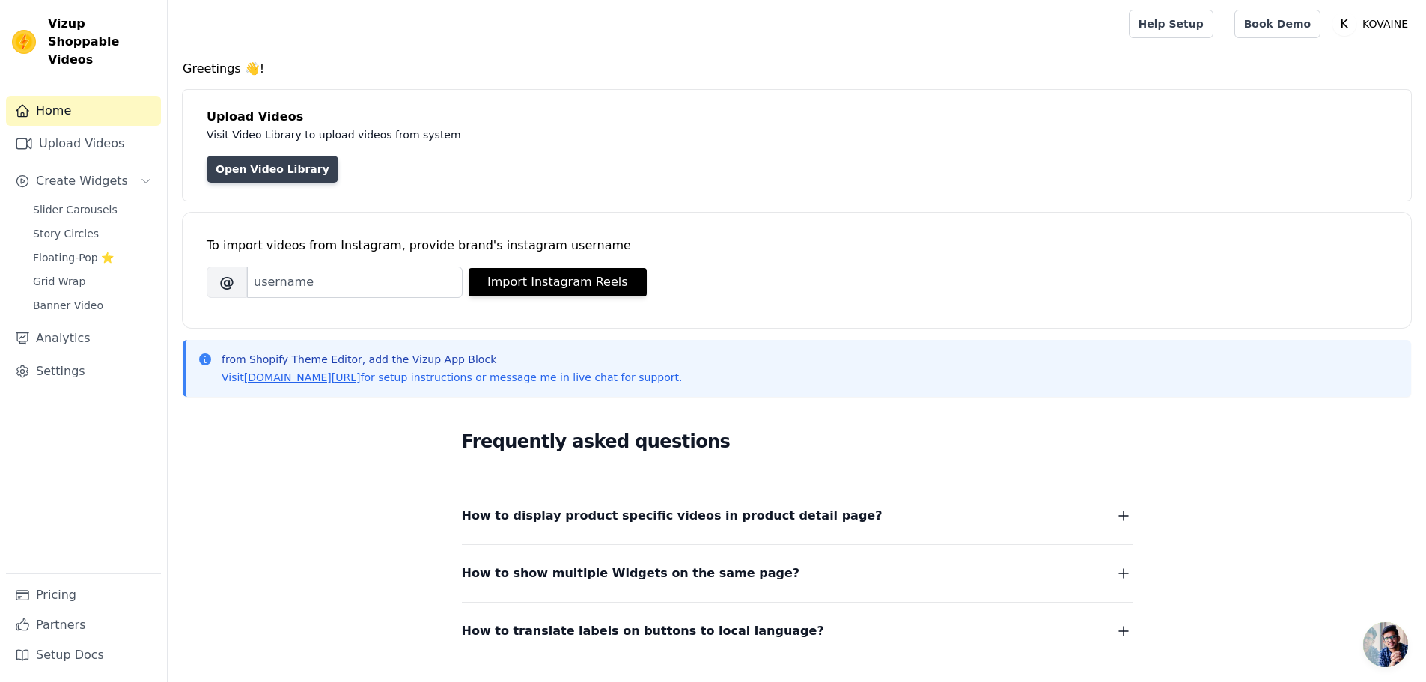
click at [300, 173] on link "Open Video Library" at bounding box center [273, 169] width 132 height 27
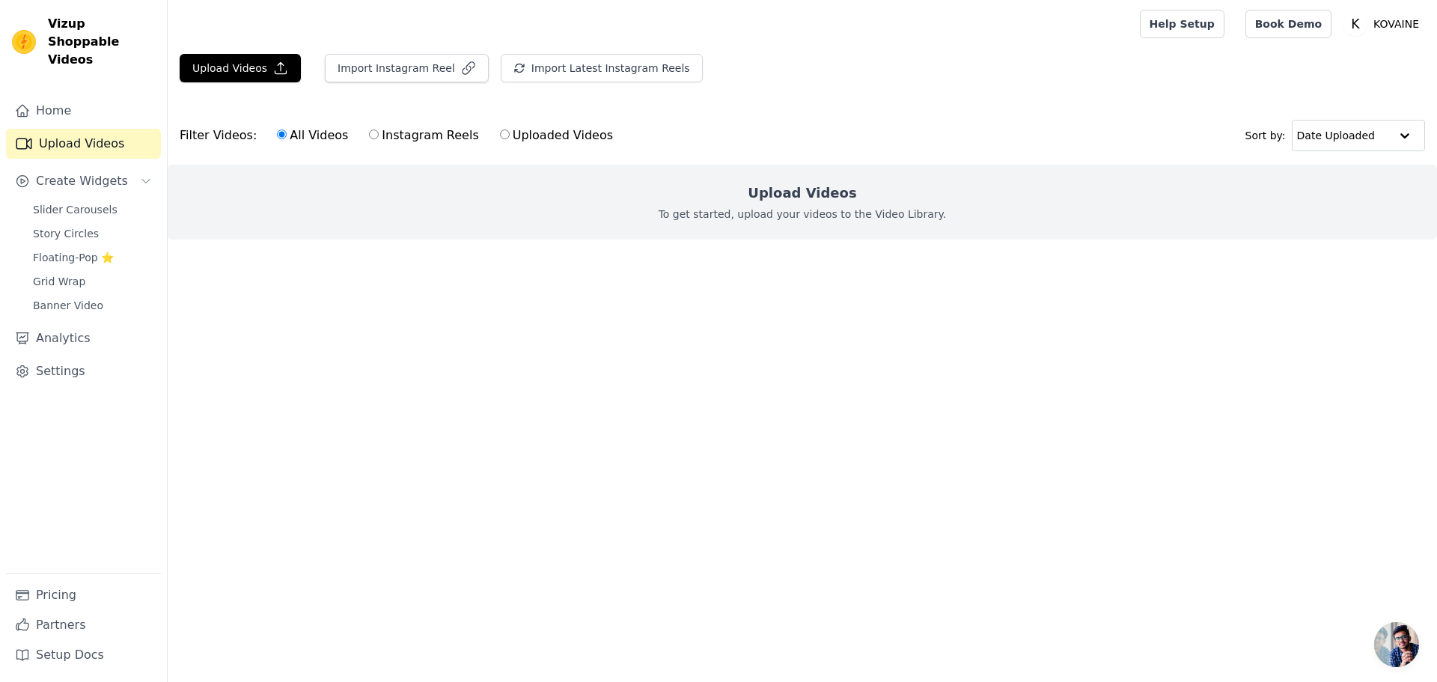
click at [855, 215] on p "To get started, upload your videos to the Video Library." at bounding box center [803, 214] width 288 height 15
click at [882, 206] on div "Upload Videos To get started, upload your videos to the Video Library." at bounding box center [802, 202] width 1269 height 75
click at [889, 198] on div "Upload Videos To get started, upload your videos to the Video Library." at bounding box center [802, 202] width 1269 height 75
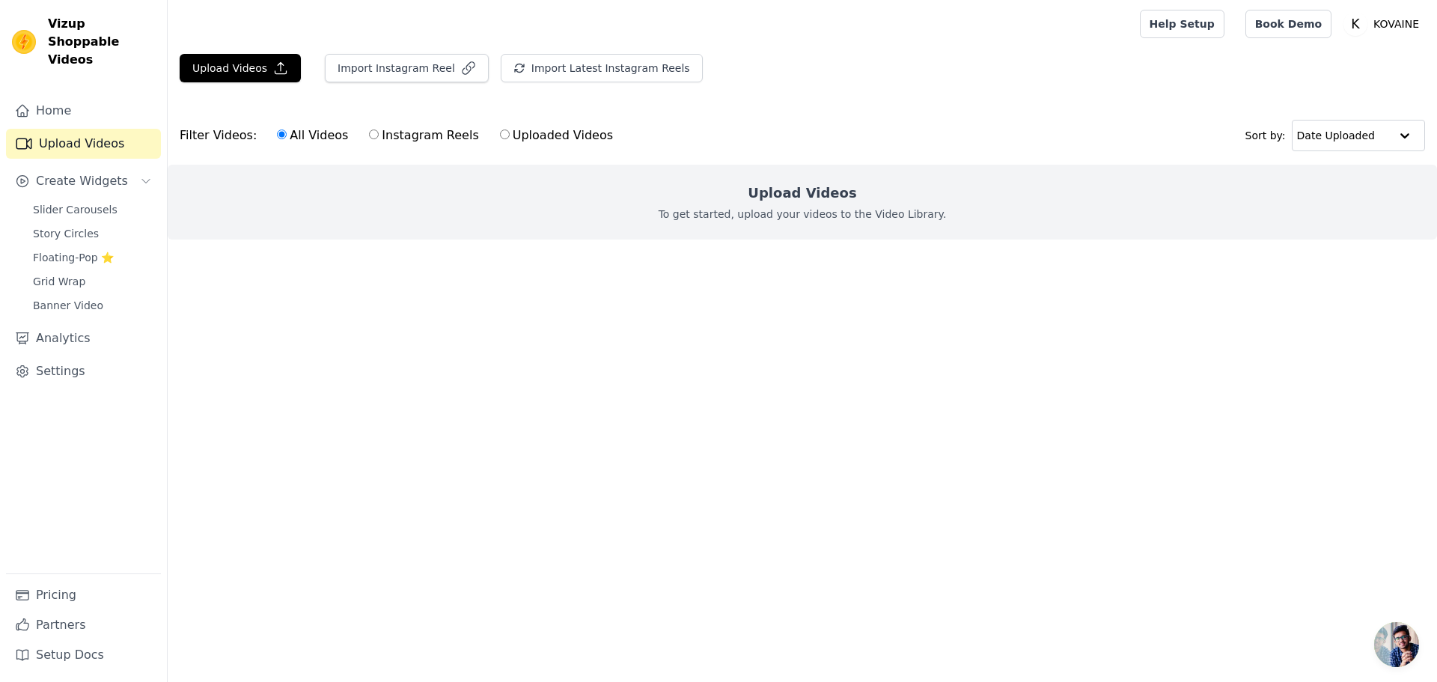
click at [799, 195] on h2 "Upload Videos" at bounding box center [802, 193] width 109 height 21
click at [266, 66] on button "Upload Videos" at bounding box center [240, 68] width 121 height 28
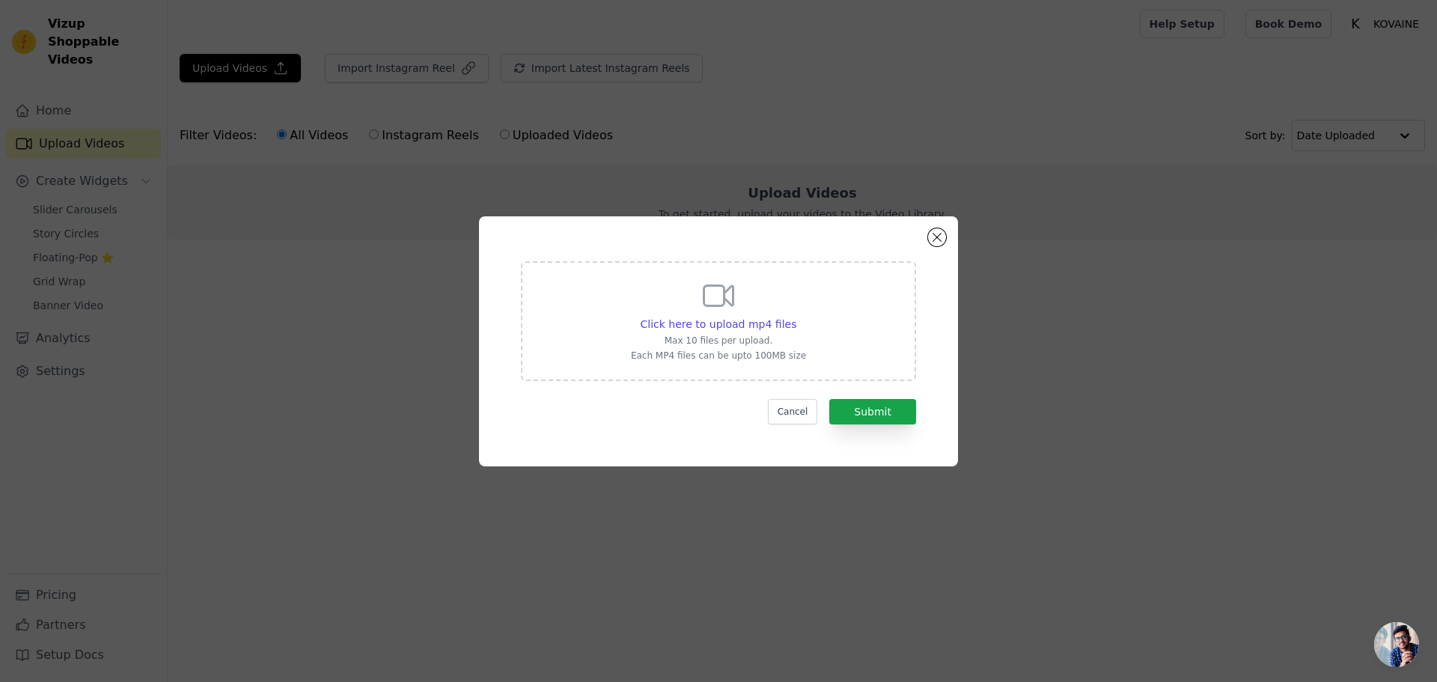
click at [808, 289] on div "Click here to upload mp4 files Max 10 files per upload. Each MP4 files can be u…" at bounding box center [718, 321] width 395 height 120
click at [796, 316] on input "Click here to upload mp4 files Max 10 files per upload. Each MP4 files can be u…" at bounding box center [796, 316] width 1 height 1
type input "C:\fakepath\kovainevid_5.mp4"
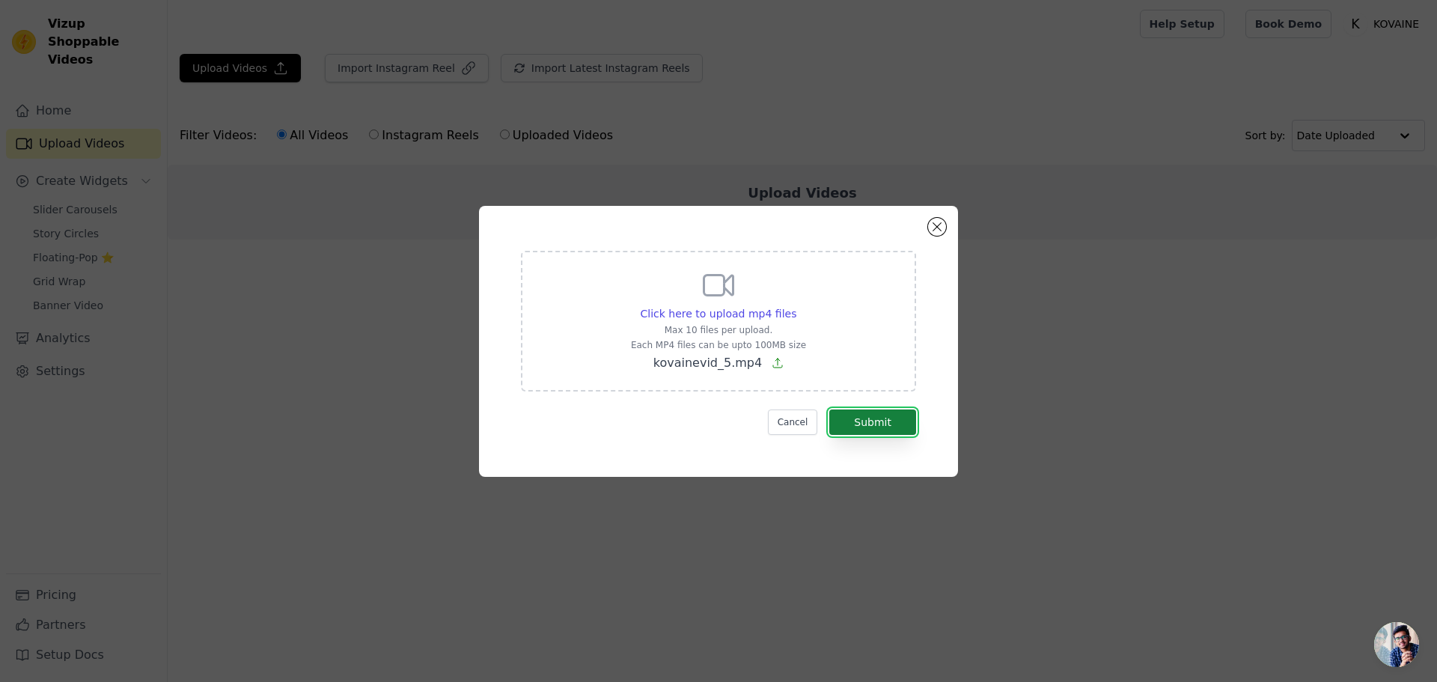
click at [885, 424] on button "Submit" at bounding box center [872, 421] width 87 height 25
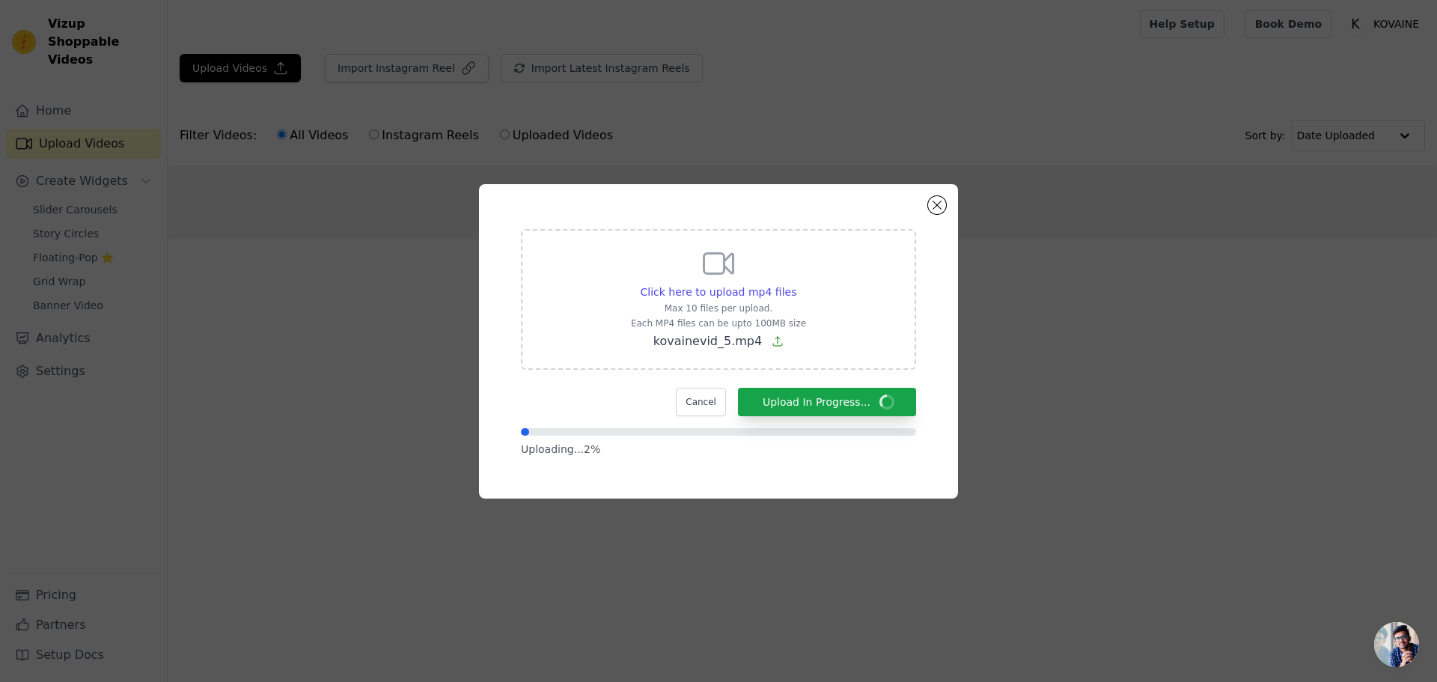
click at [682, 208] on div "Click here to upload mp4 files Max 10 files per upload. Each MP4 files can be u…" at bounding box center [718, 341] width 479 height 314
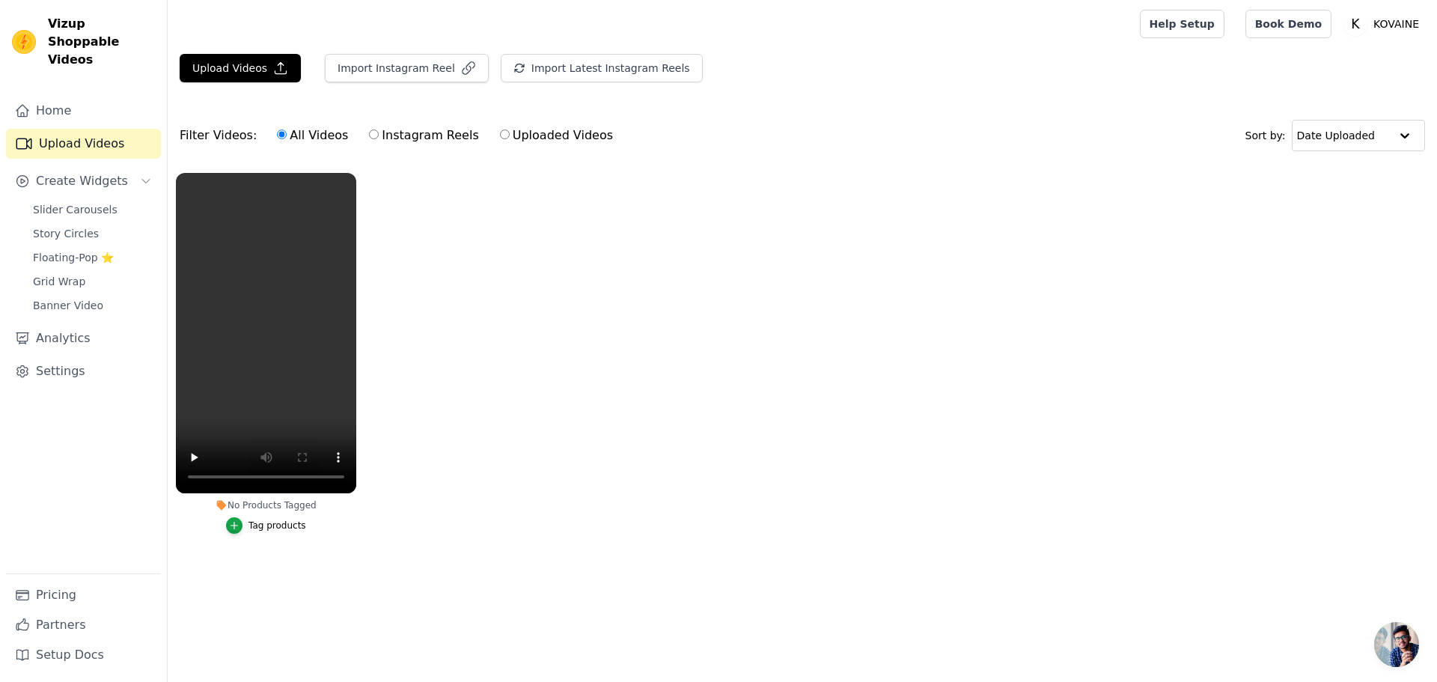
click at [518, 133] on label "Uploaded Videos" at bounding box center [556, 135] width 115 height 19
click at [510, 133] on input "Uploaded Videos" at bounding box center [505, 134] width 10 height 10
radio input "true"
click at [97, 295] on link "Banner Video" at bounding box center [92, 305] width 137 height 21
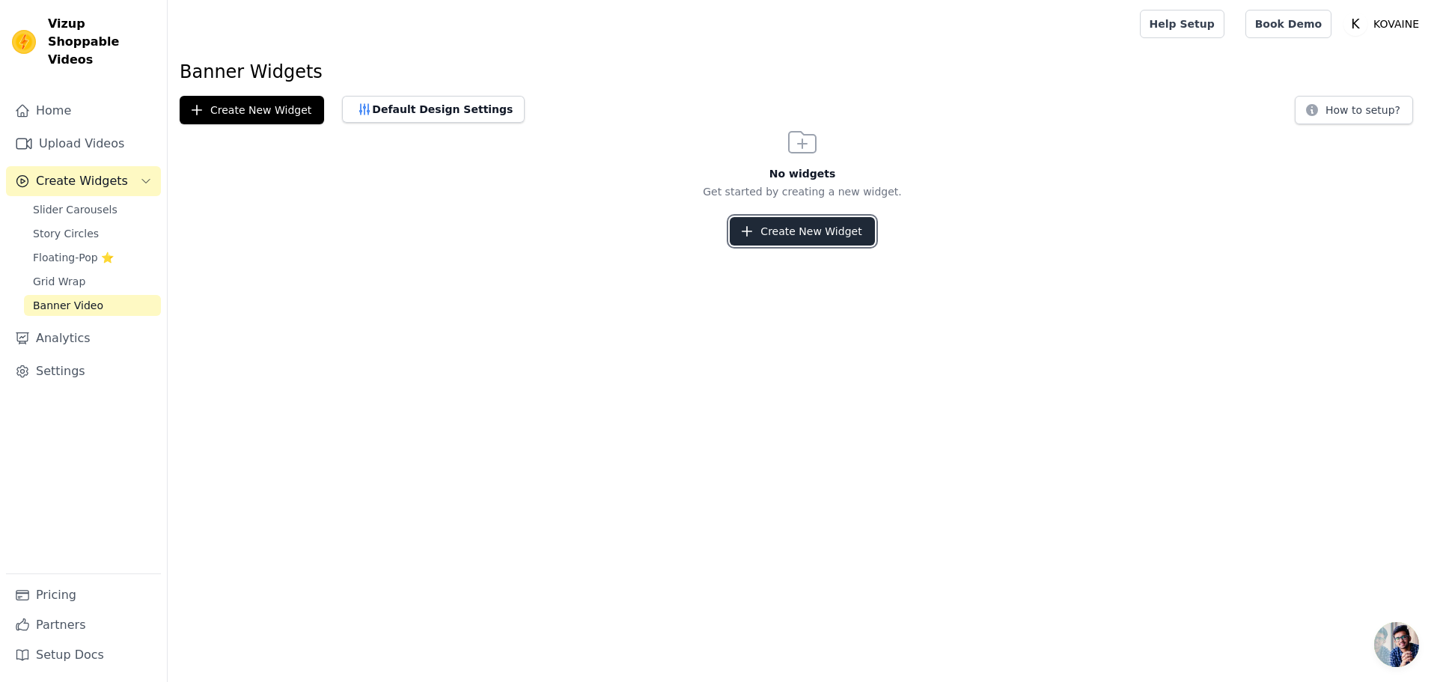
click at [864, 229] on button "Create New Widget" at bounding box center [802, 231] width 144 height 28
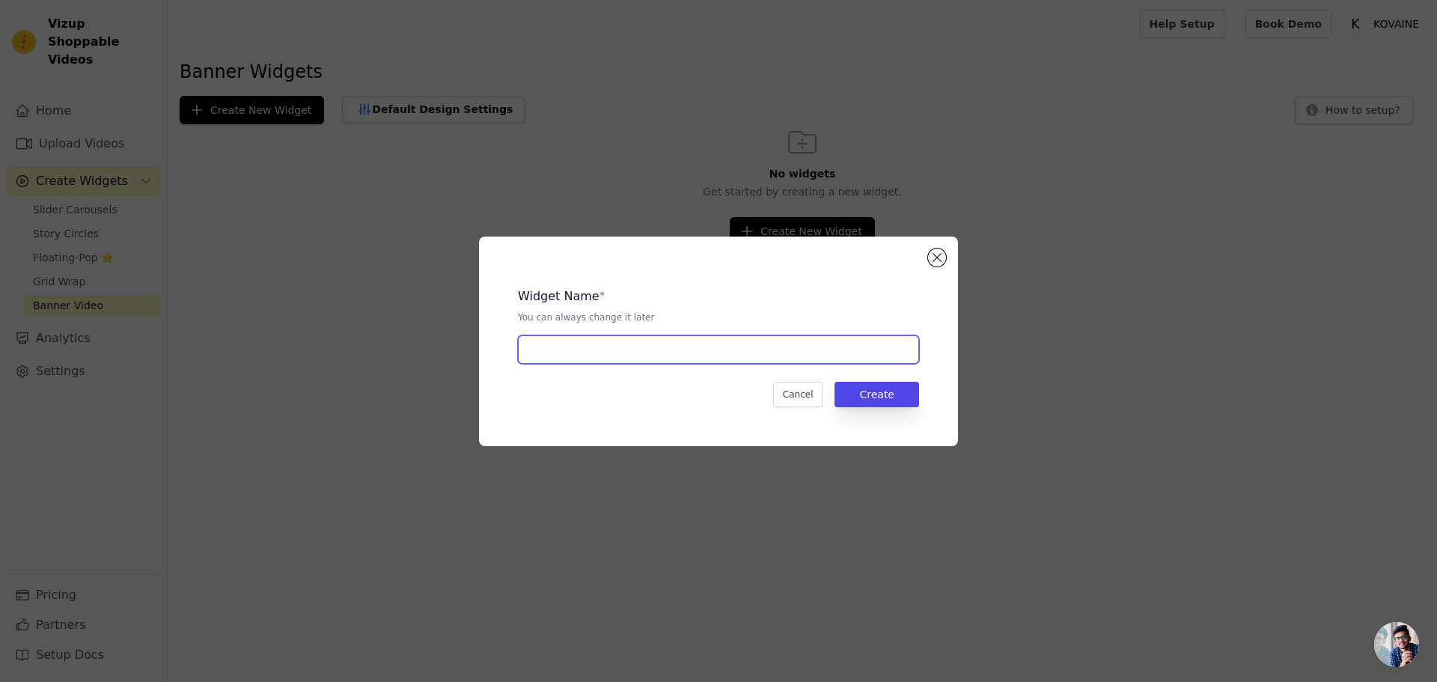
click at [714, 353] on input "text" at bounding box center [718, 349] width 401 height 28
type input "kovaine vid"
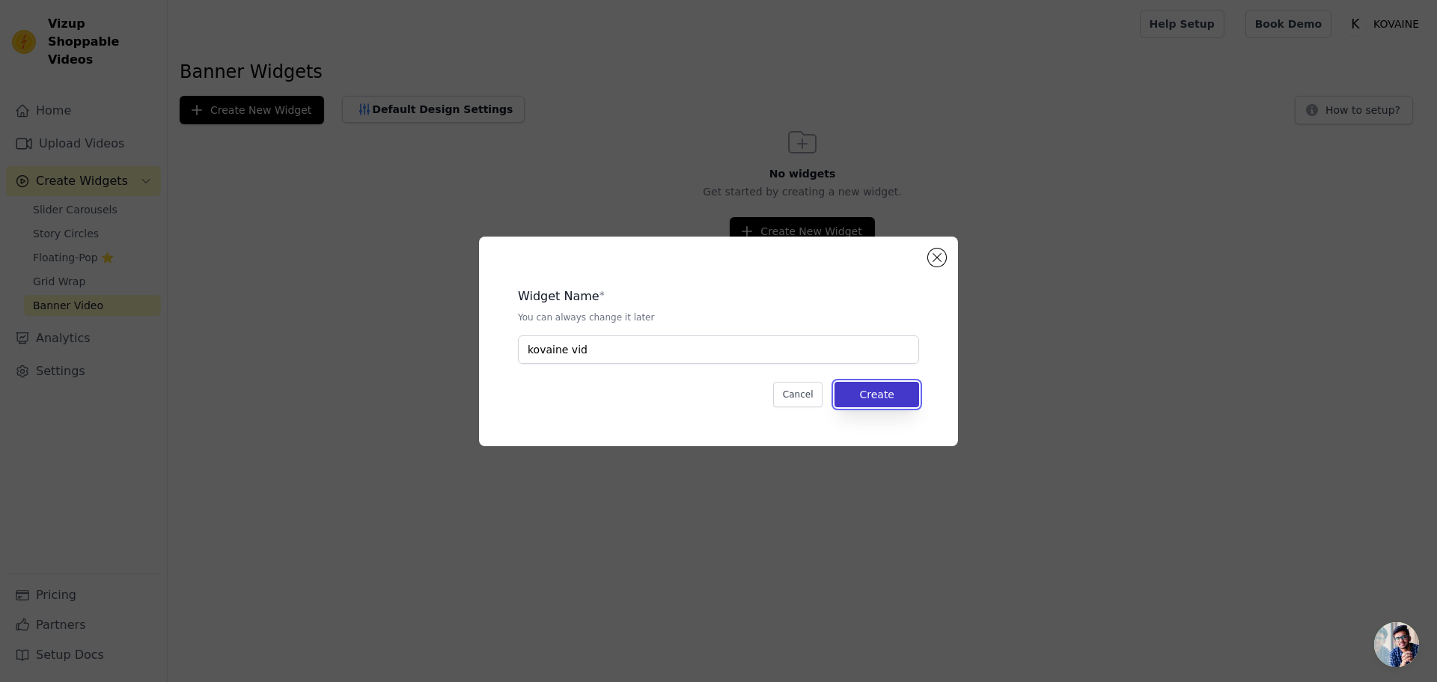
click at [867, 392] on button "Create" at bounding box center [877, 394] width 85 height 25
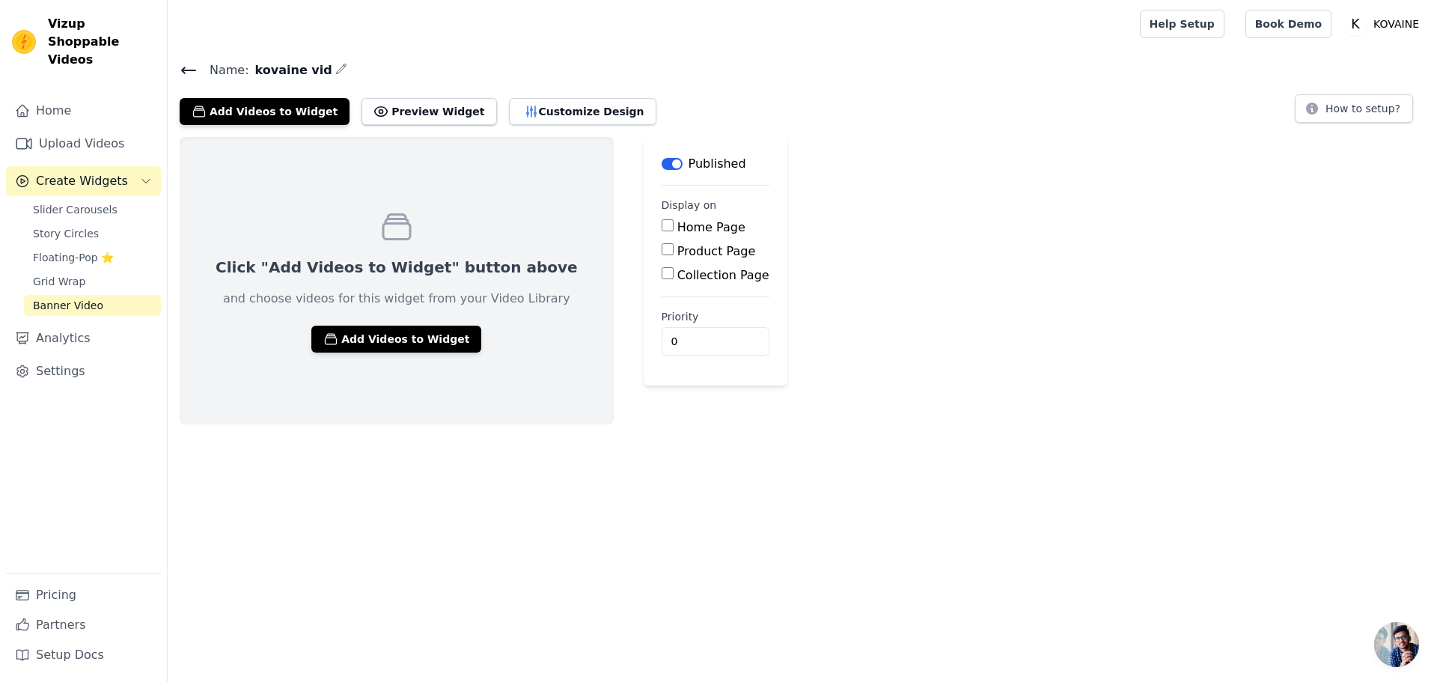
click at [677, 232] on label "Home Page" at bounding box center [711, 227] width 68 height 14
click at [671, 231] on input "Home Page" at bounding box center [668, 225] width 12 height 12
checkbox input "true"
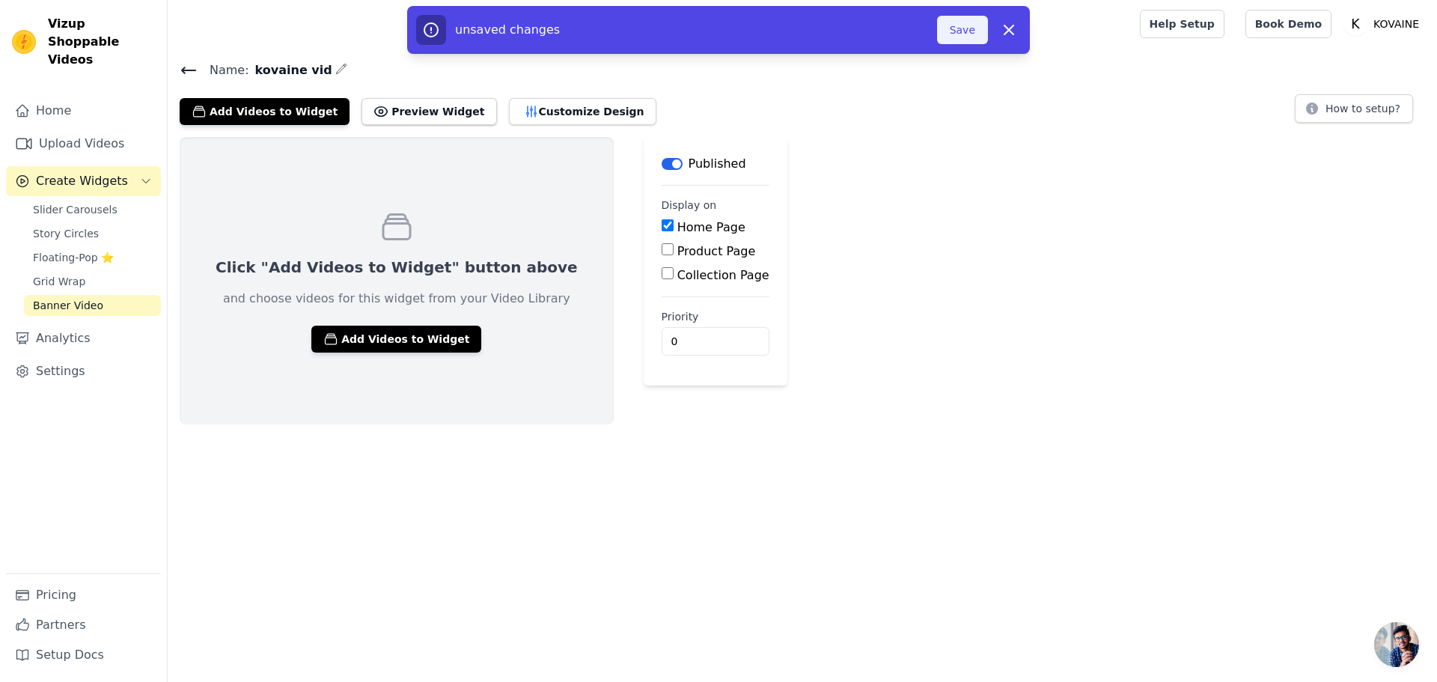
click at [950, 30] on button "Save" at bounding box center [962, 30] width 51 height 28
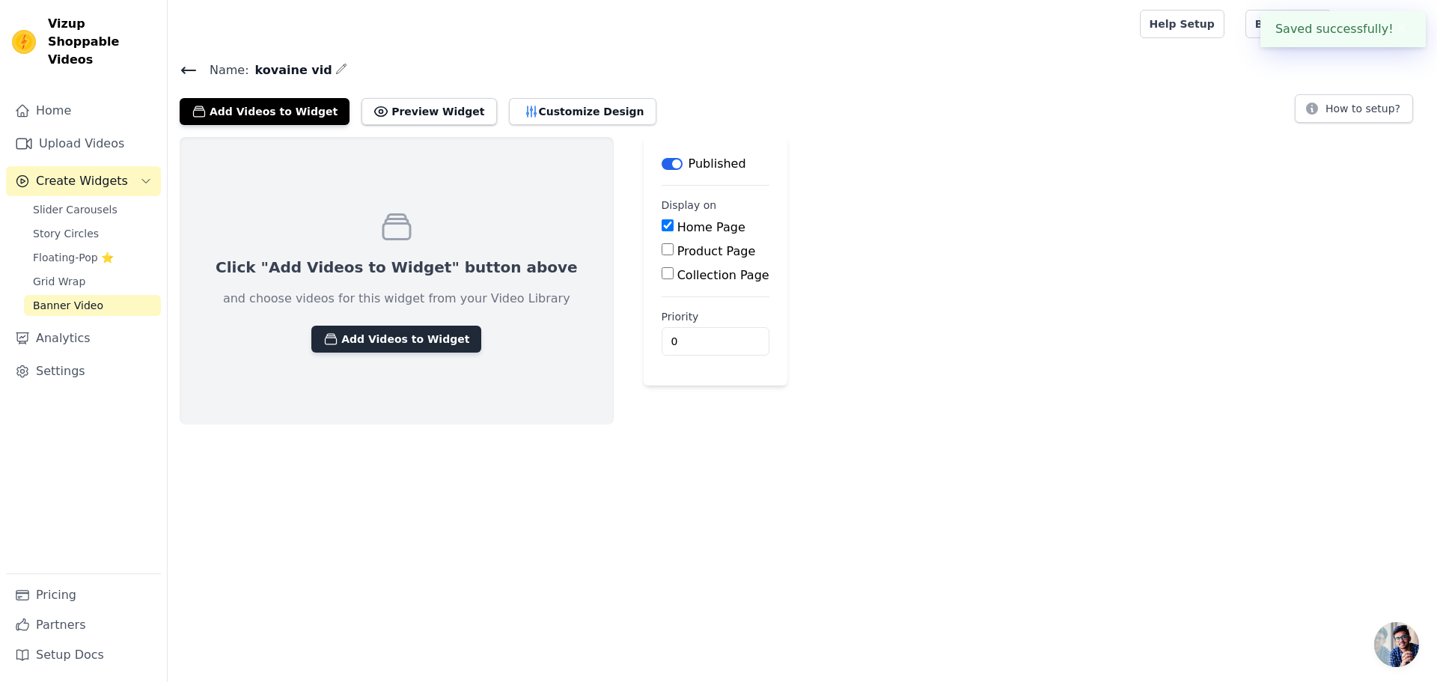
click at [401, 331] on button "Add Videos to Widget" at bounding box center [396, 339] width 170 height 27
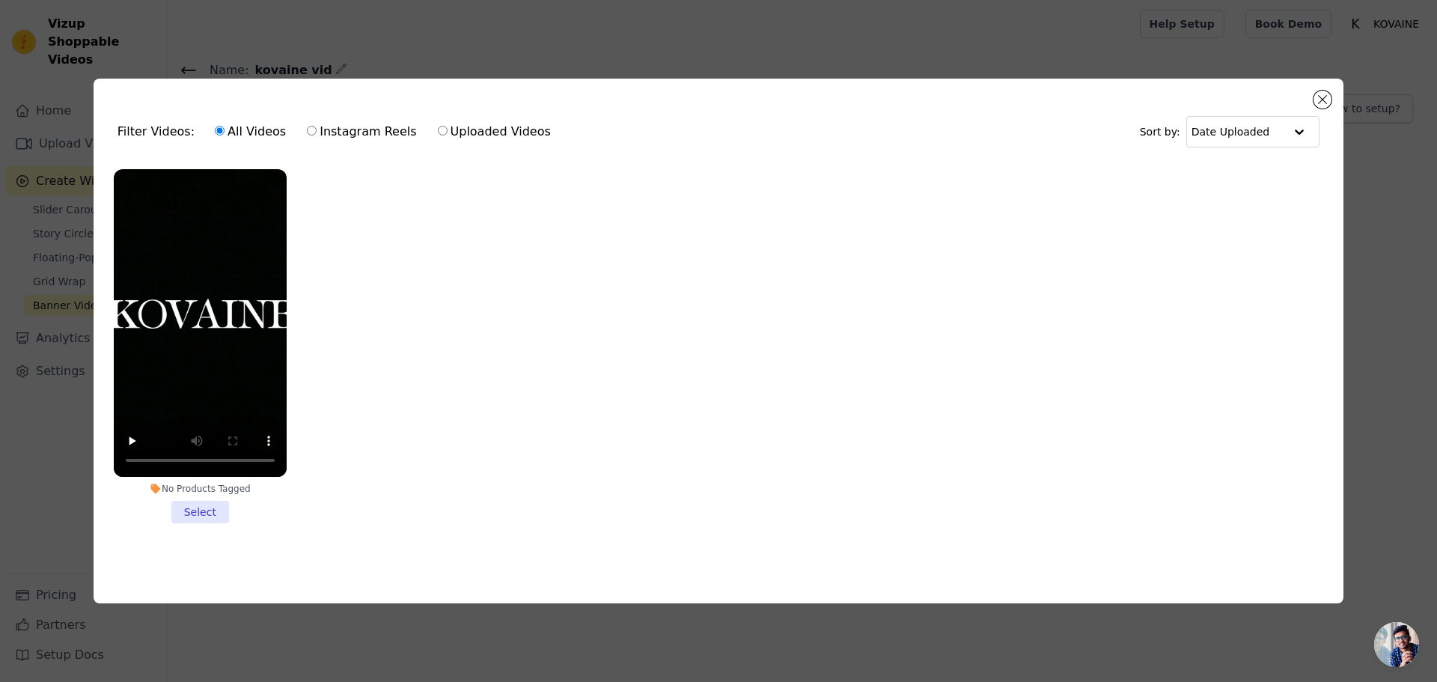
click at [468, 149] on div "Filter Videos: All Videos Instagram Reels Uploaded Videos Sort by: Date Uploaded" at bounding box center [719, 132] width 1226 height 58
click at [475, 136] on label "Uploaded Videos" at bounding box center [494, 131] width 115 height 19
click at [448, 135] on input "Uploaded Videos" at bounding box center [443, 131] width 10 height 10
radio input "true"
click at [1286, 128] on div at bounding box center [1299, 132] width 30 height 30
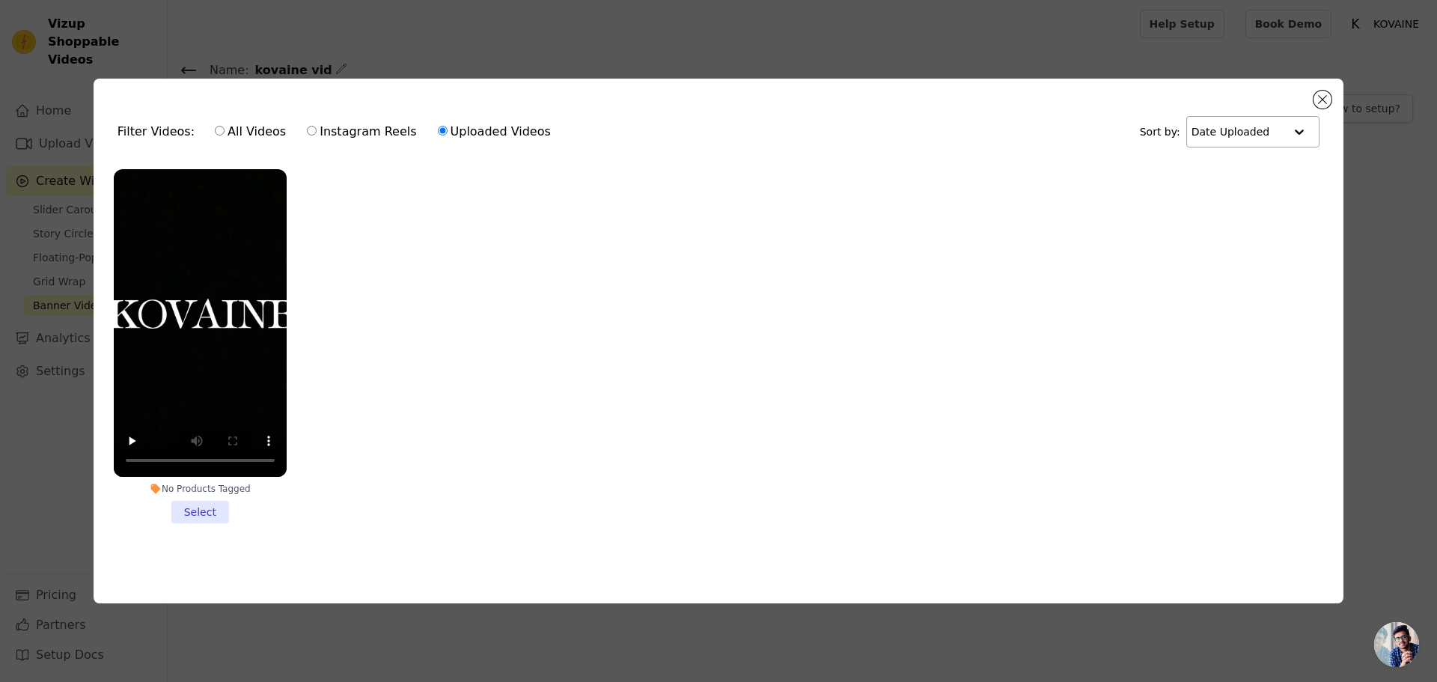
click at [1296, 123] on div at bounding box center [1299, 132] width 30 height 30
drag, startPoint x: 323, startPoint y: 509, endPoint x: 304, endPoint y: 508, distance: 19.5
click at [321, 509] on ul "No Products Tagged Select" at bounding box center [719, 358] width 1226 height 394
click at [213, 509] on li "No Products Tagged Select" at bounding box center [200, 346] width 173 height 354
click at [0, 0] on input "No Products Tagged Select" at bounding box center [0, 0] width 0 height 0
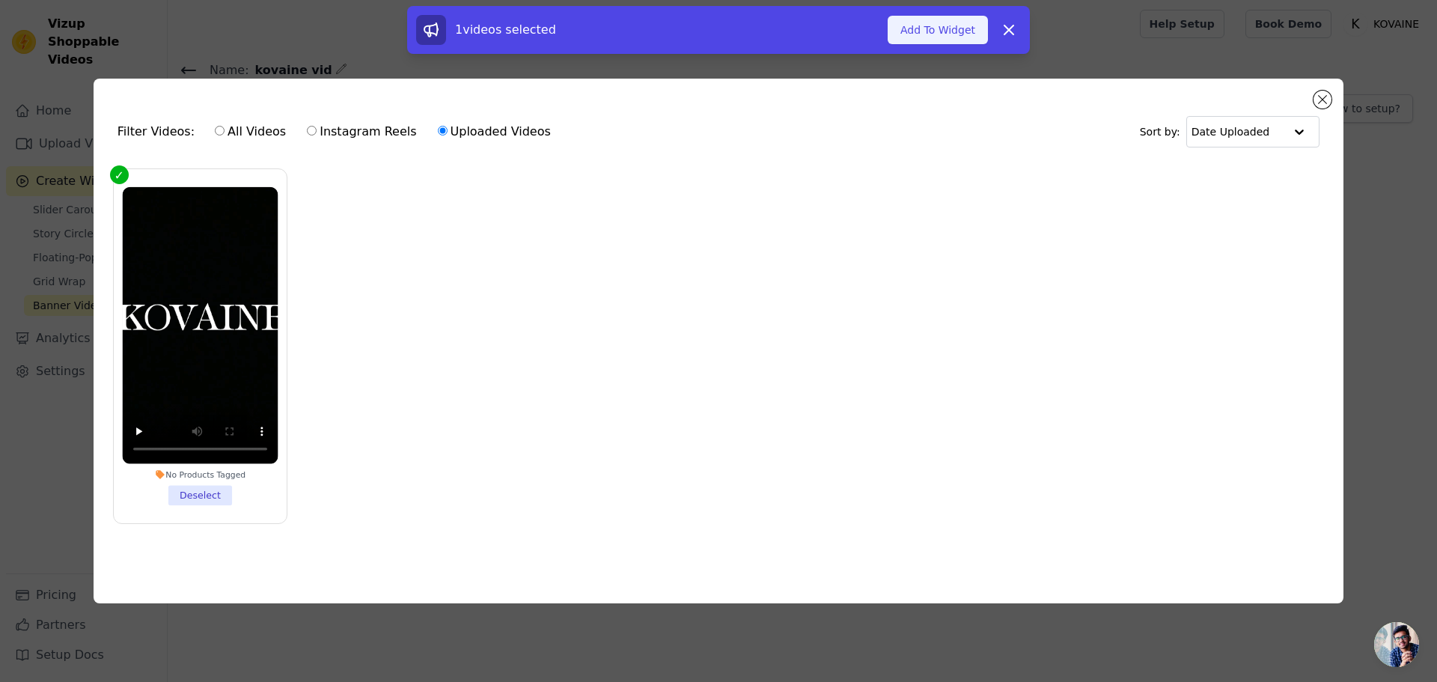
click at [959, 19] on button "Add To Widget" at bounding box center [938, 30] width 100 height 28
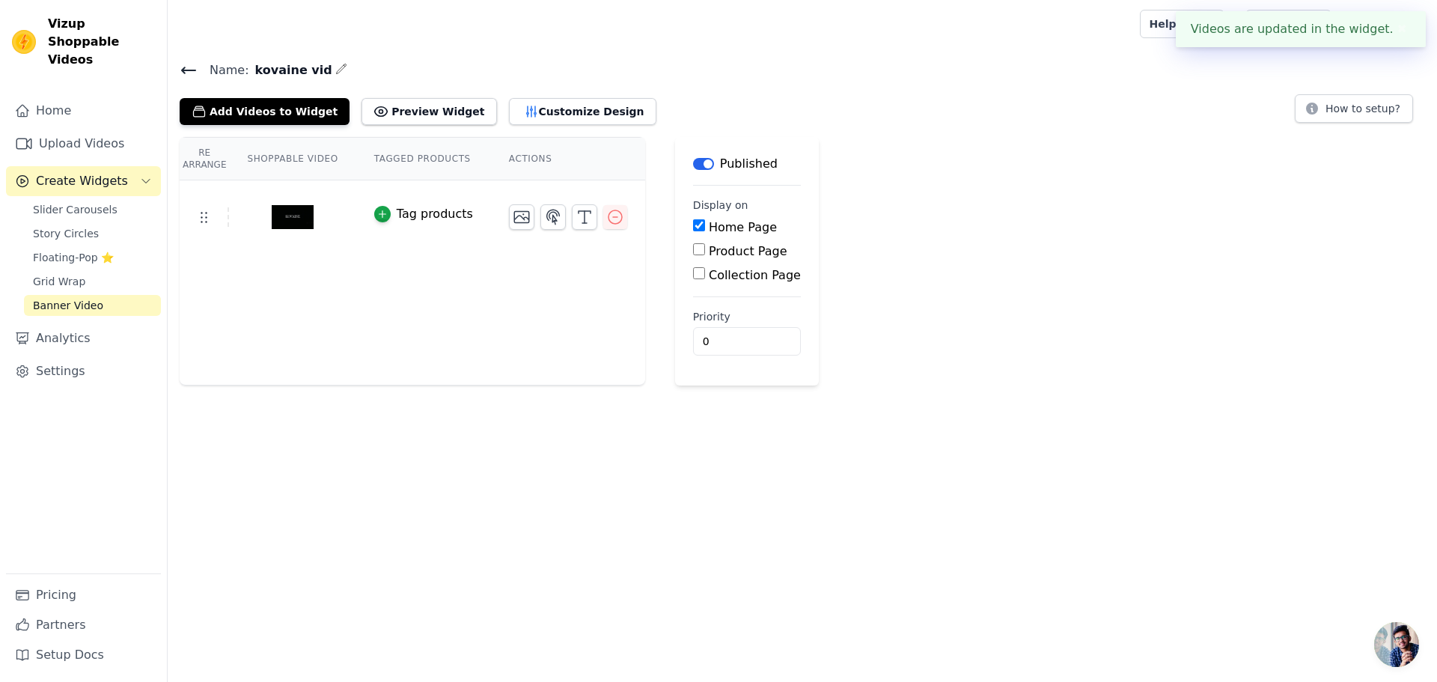
click at [291, 215] on img at bounding box center [293, 217] width 42 height 72
click at [290, 215] on img at bounding box center [293, 217] width 42 height 72
click at [301, 214] on img at bounding box center [293, 217] width 42 height 72
click at [298, 214] on img at bounding box center [293, 217] width 42 height 72
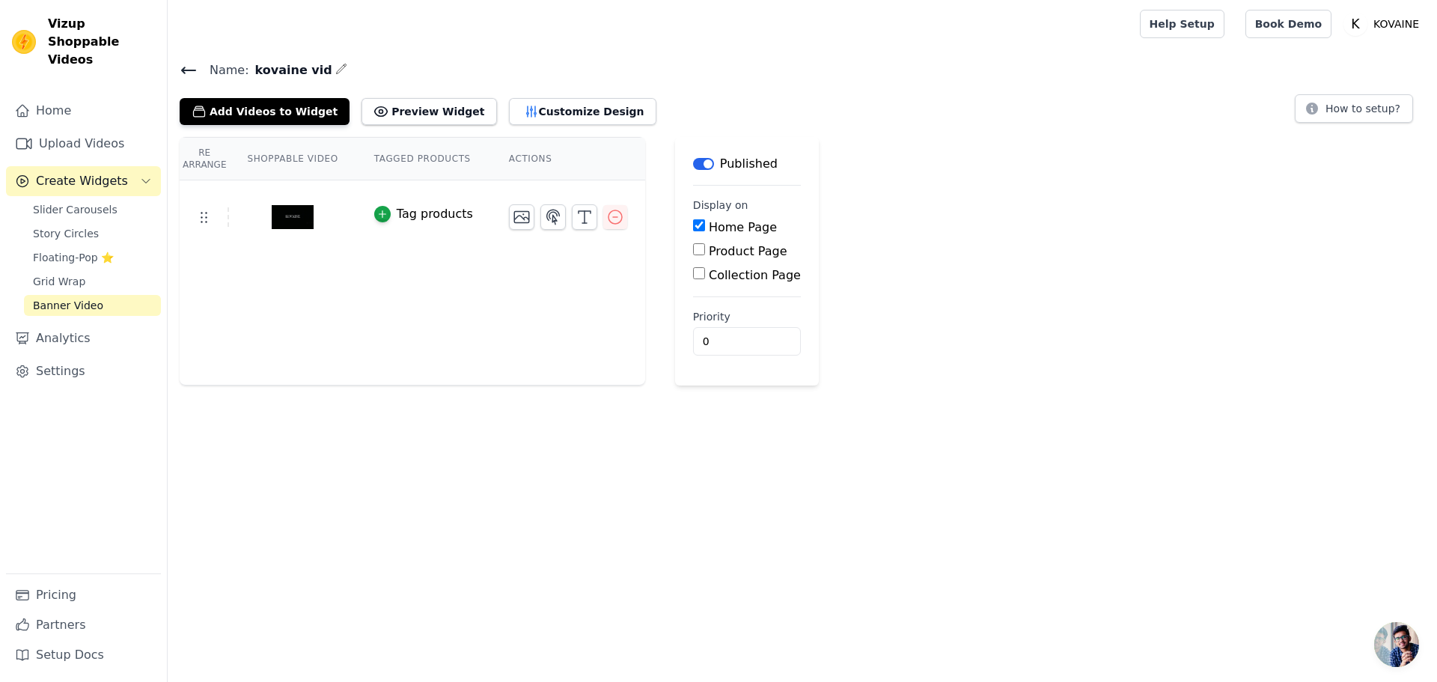
click at [298, 214] on img at bounding box center [293, 217] width 42 height 72
click at [390, 101] on button "Preview Widget" at bounding box center [429, 111] width 135 height 27
click at [1414, 25] on p "KOVAINE" at bounding box center [1396, 23] width 58 height 27
click at [1308, 118] on link "Sign out" at bounding box center [1353, 116] width 144 height 27
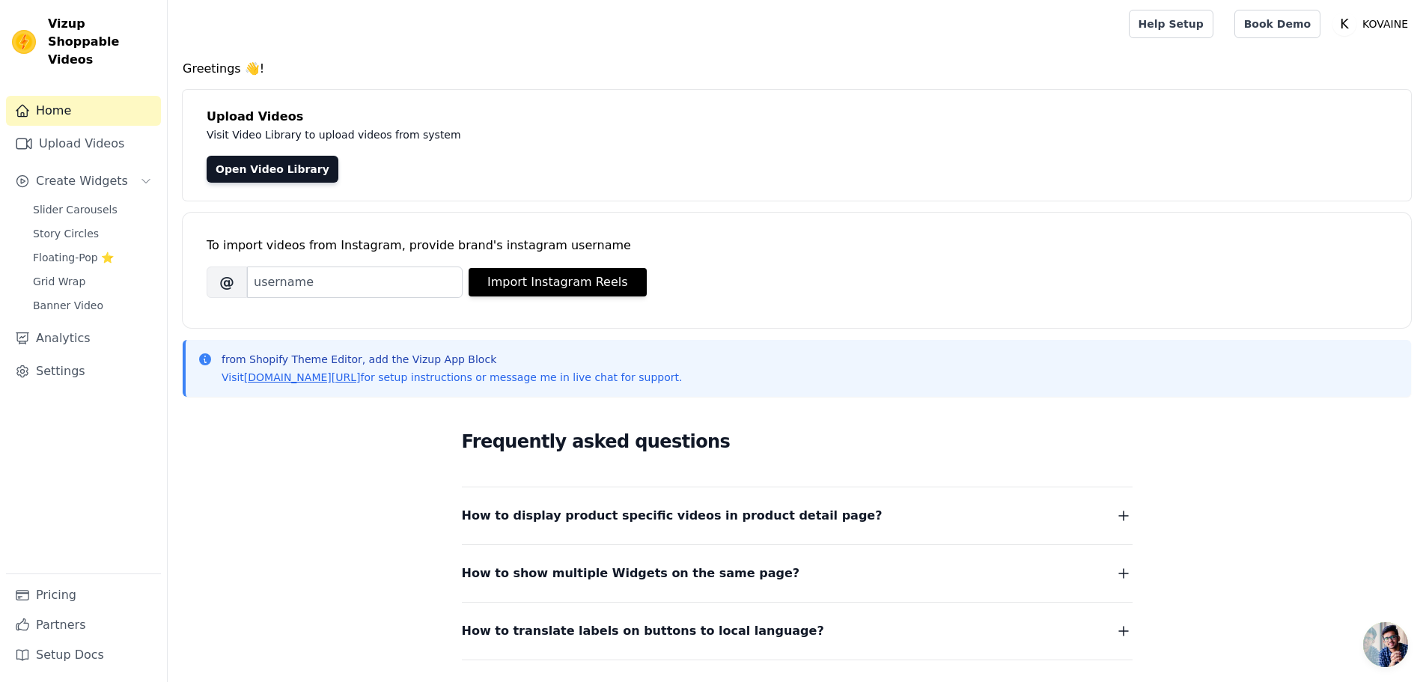
click at [87, 370] on div "Home Upload Videos Create Widgets Slider Carousels Story Circles Floating-Pop ⭐…" at bounding box center [83, 335] width 155 height 478
click at [91, 356] on link "Settings" at bounding box center [83, 371] width 155 height 30
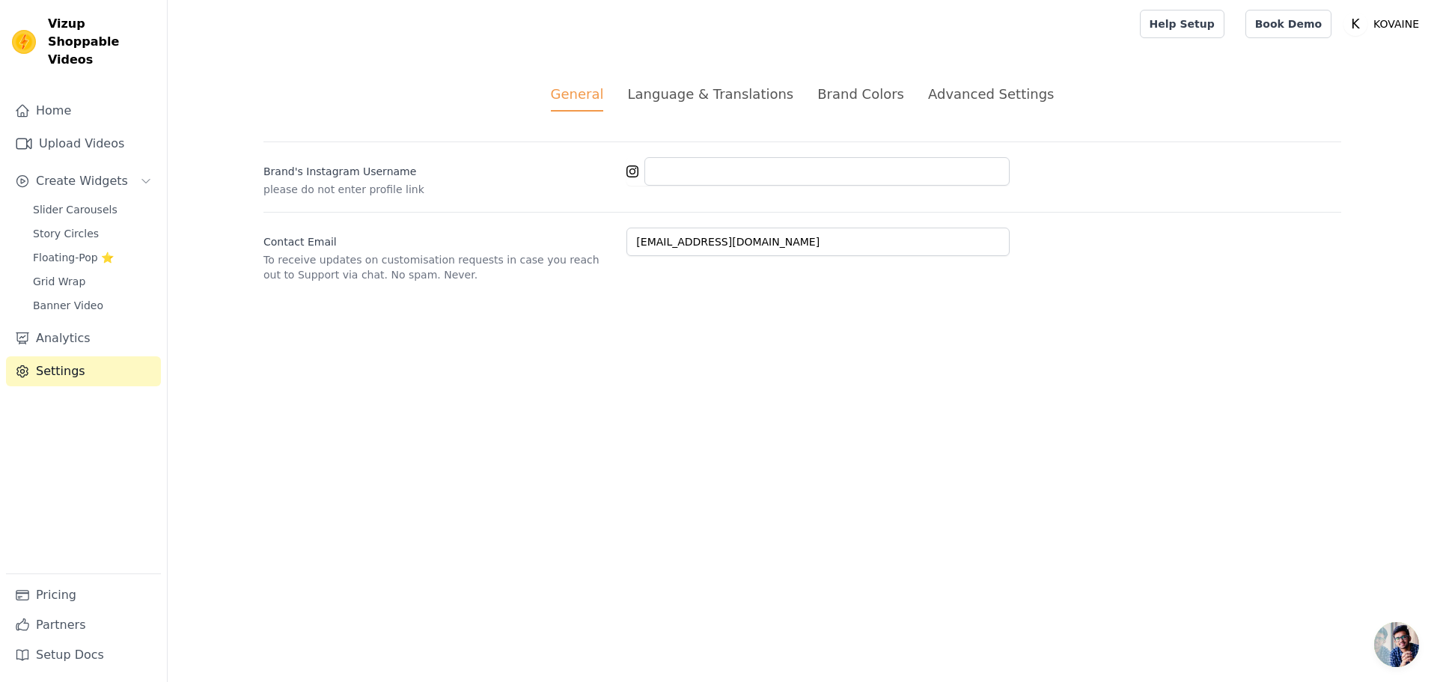
click at [933, 83] on div "General Language & Translations Brand Colors Advanced Settings unsaved changes …" at bounding box center [803, 183] width 1150 height 270
click at [934, 99] on div "Advanced Settings" at bounding box center [991, 94] width 126 height 20
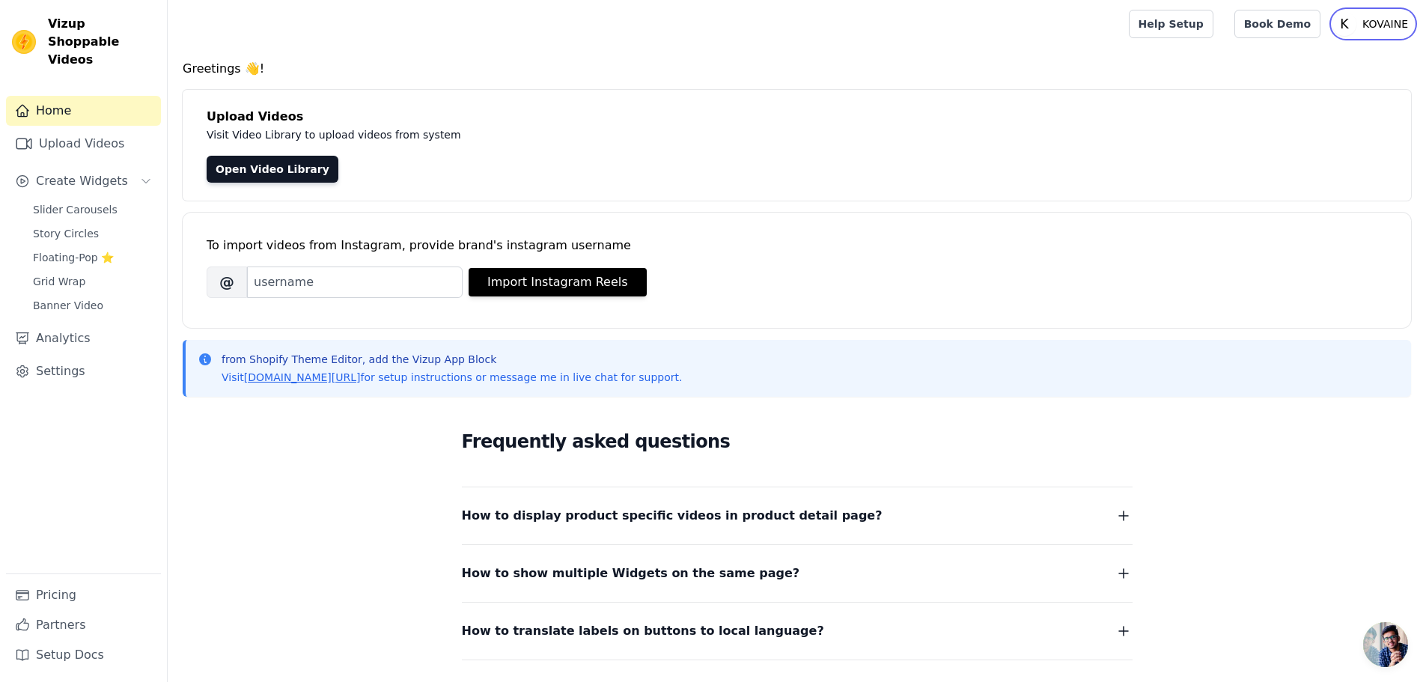
click at [1349, 26] on text "K" at bounding box center [1344, 23] width 9 height 15
click at [1332, 62] on link "Settings" at bounding box center [1342, 62] width 144 height 27
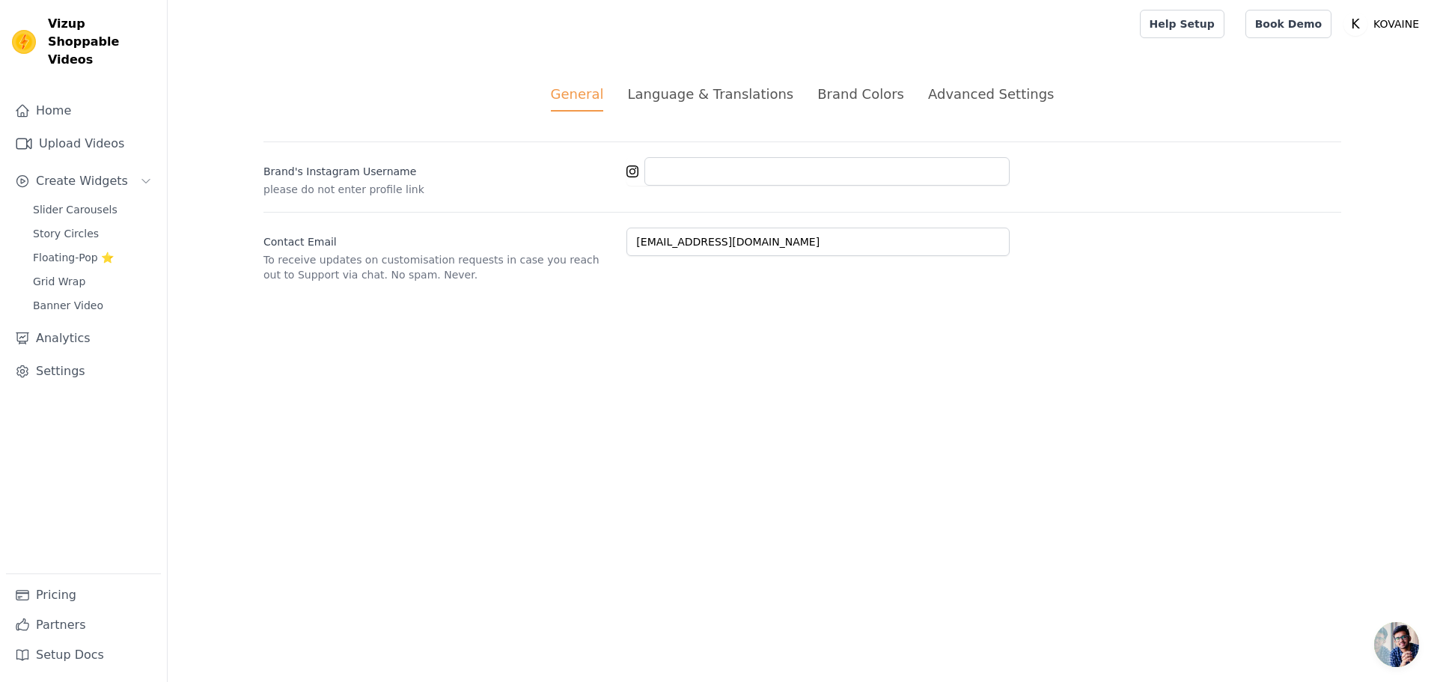
click at [928, 97] on div "Advanced Settings" at bounding box center [991, 94] width 126 height 20
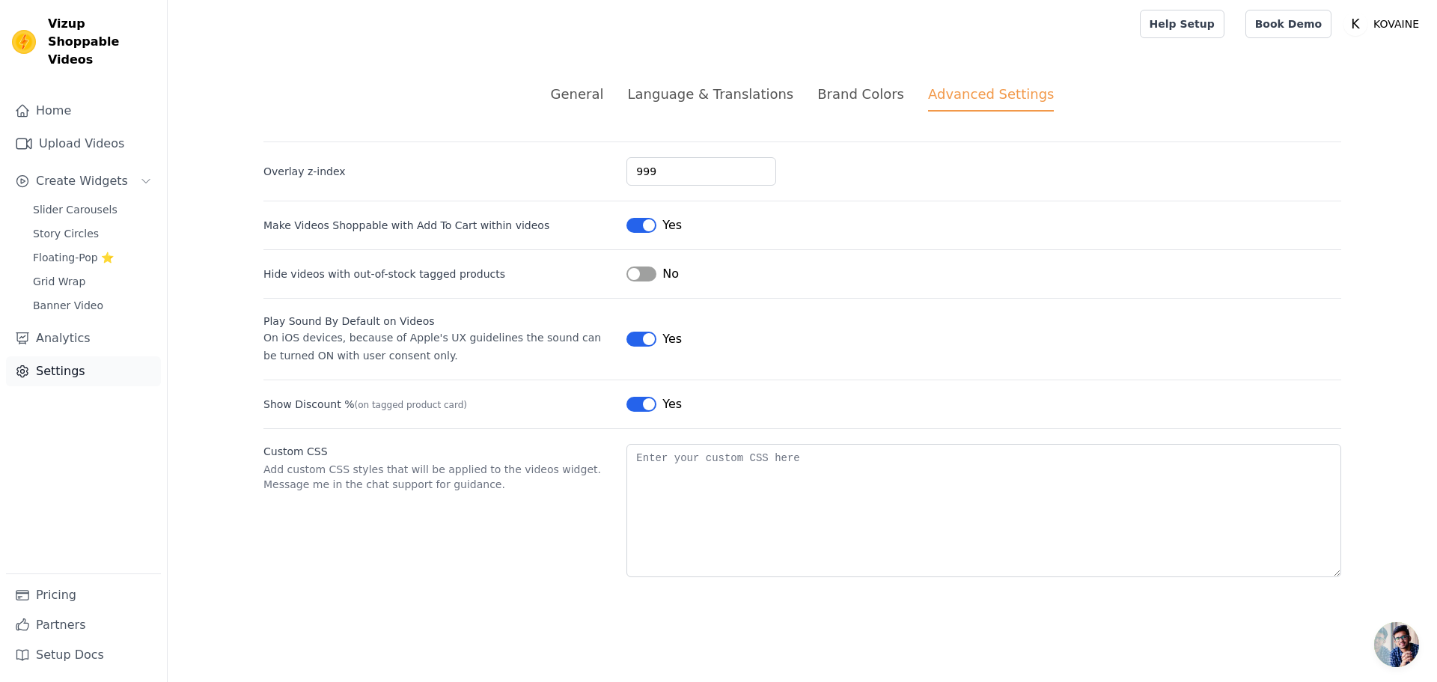
click at [78, 356] on link "Settings" at bounding box center [83, 371] width 155 height 30
click at [85, 298] on span "Banner Video" at bounding box center [68, 305] width 70 height 15
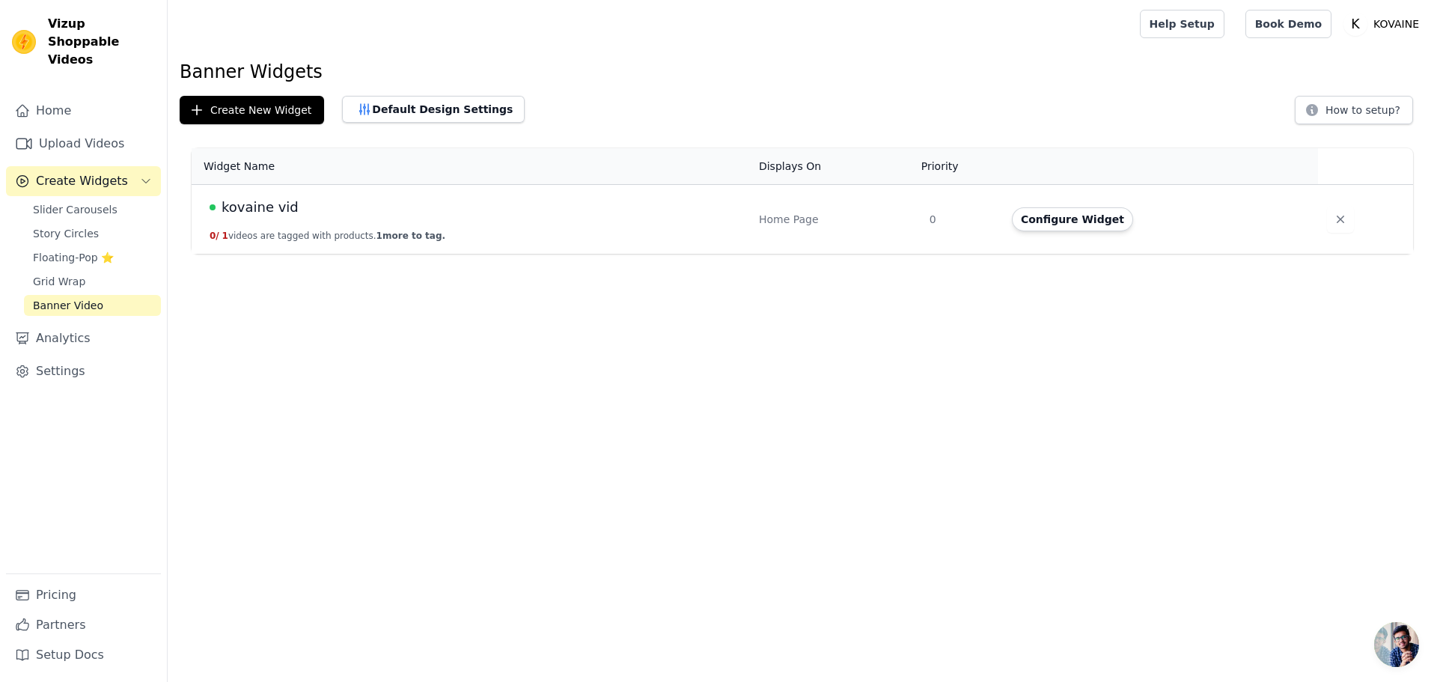
drag, startPoint x: 85, startPoint y: 294, endPoint x: 442, endPoint y: 285, distance: 357.9
click at [442, 254] on html "Vizup Shoppable Videos Home Upload Videos Create Widgets Slider Carousels Story…" at bounding box center [718, 127] width 1437 height 254
click at [1333, 216] on icon "button" at bounding box center [1340, 219] width 15 height 15
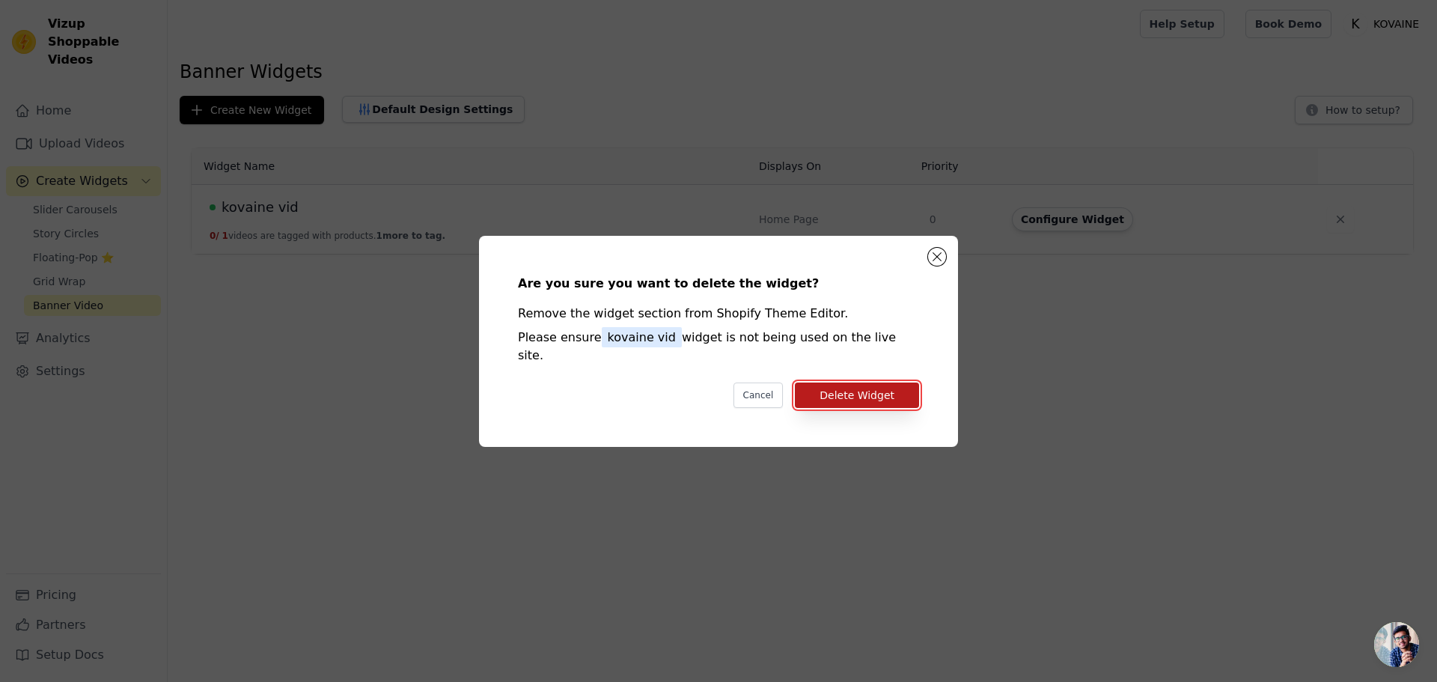
click at [879, 388] on button "Delete Widget" at bounding box center [857, 394] width 124 height 25
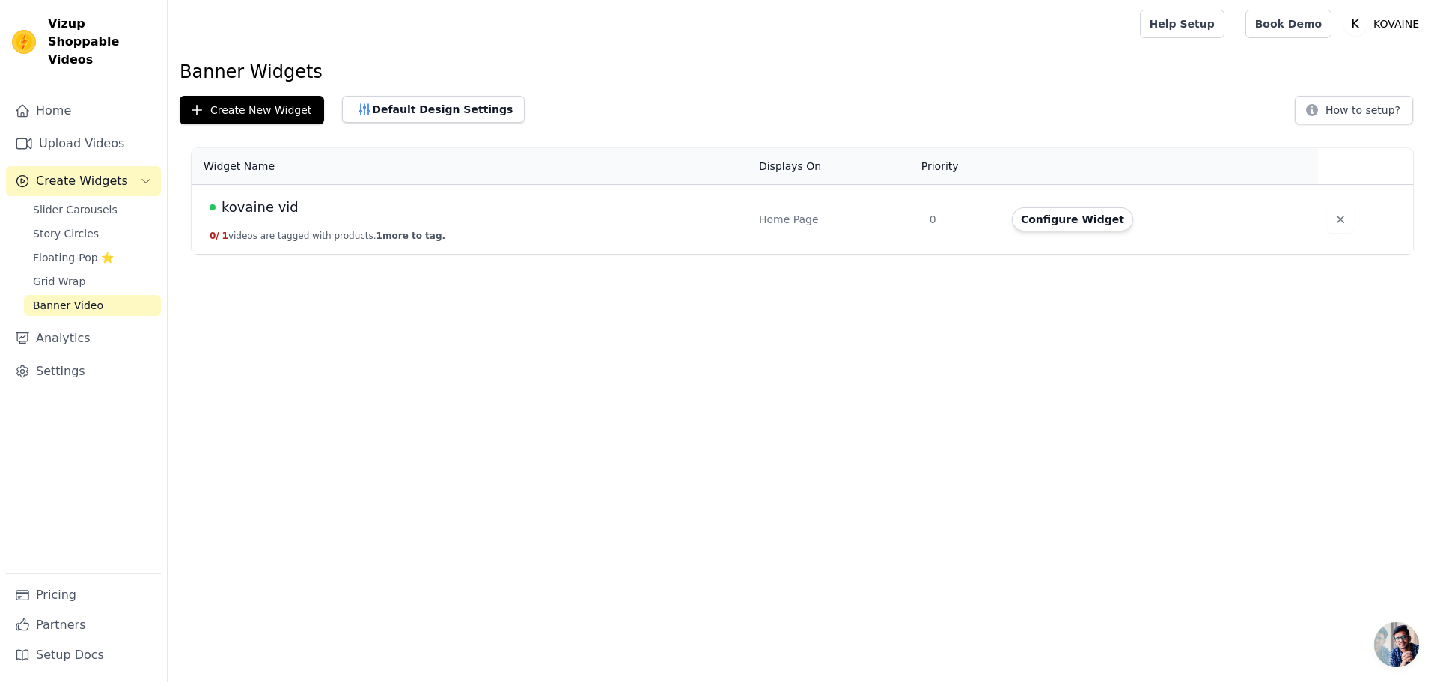
click at [934, 254] on html "Vizup Shoppable Videos Home Upload Videos Create Widgets Slider Carousels Story…" at bounding box center [718, 127] width 1437 height 254
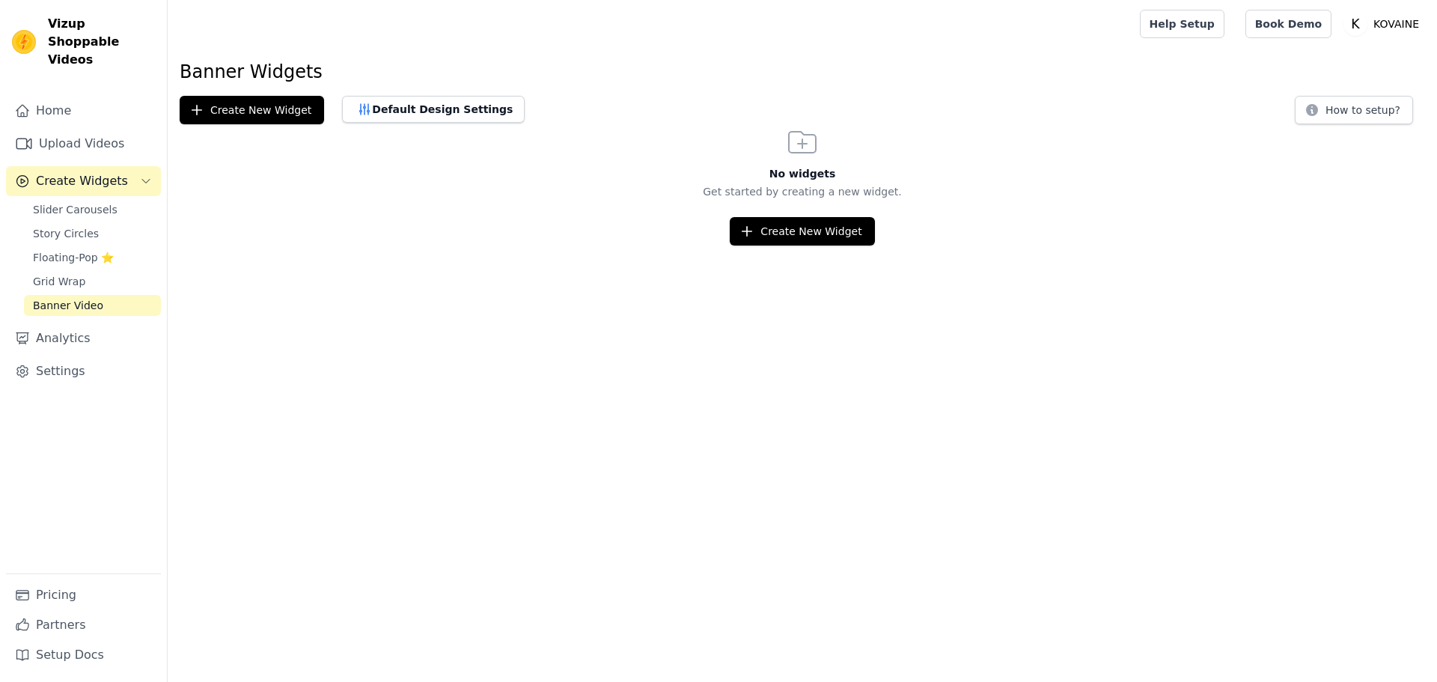
click at [1263, 245] on html "Vizup Shoppable Videos Home Upload Videos Create Widgets Slider Carousels Story…" at bounding box center [718, 122] width 1437 height 245
click at [99, 129] on link "Upload Videos" at bounding box center [83, 144] width 155 height 30
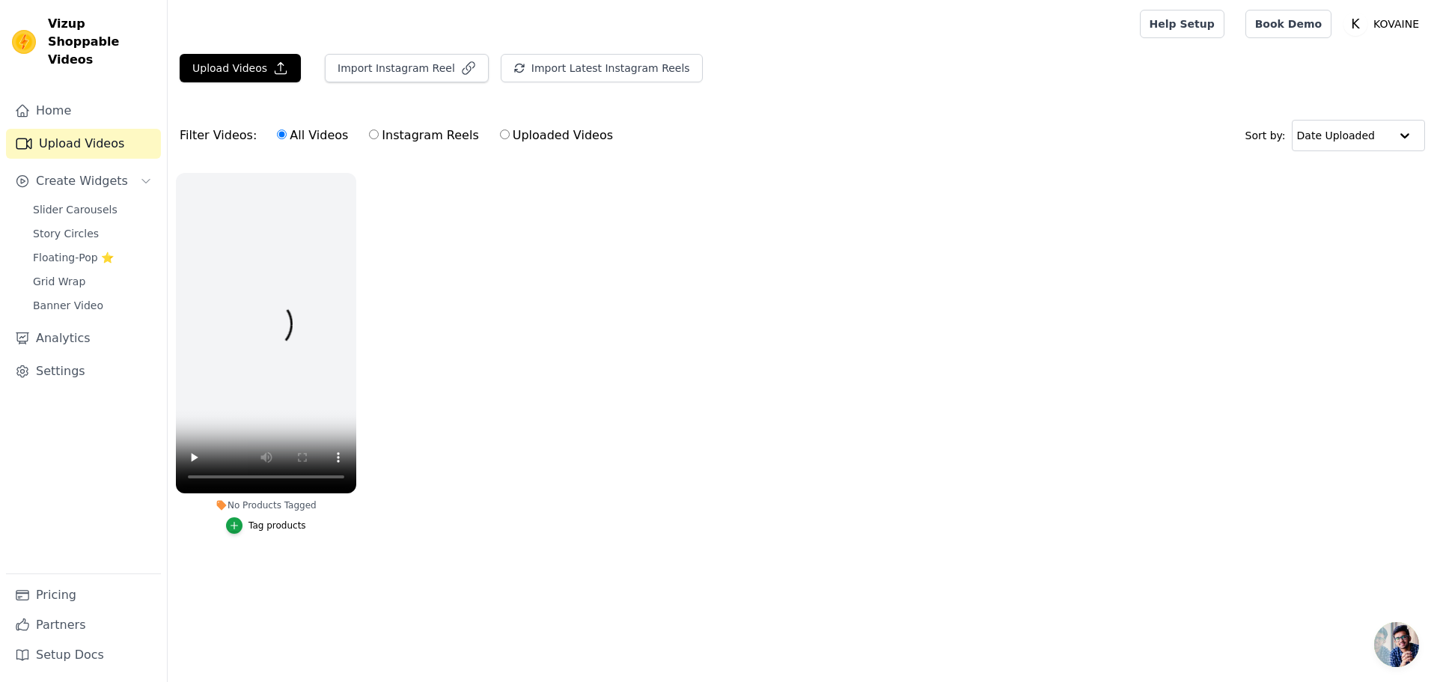
click at [644, 278] on ul "No Products Tagged Tag products" at bounding box center [802, 368] width 1269 height 407
click at [353, 174] on icon "button" at bounding box center [352, 176] width 11 height 11
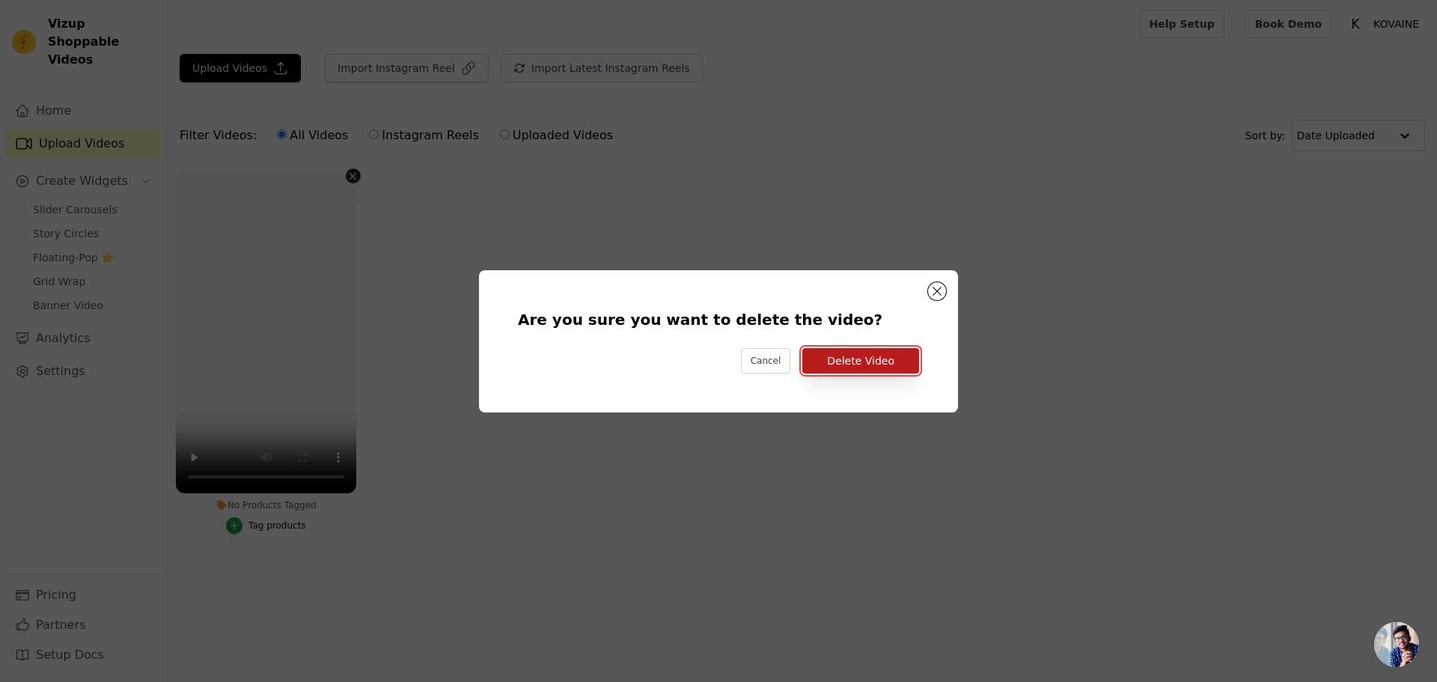
click at [870, 361] on button "Delete Video" at bounding box center [860, 360] width 117 height 25
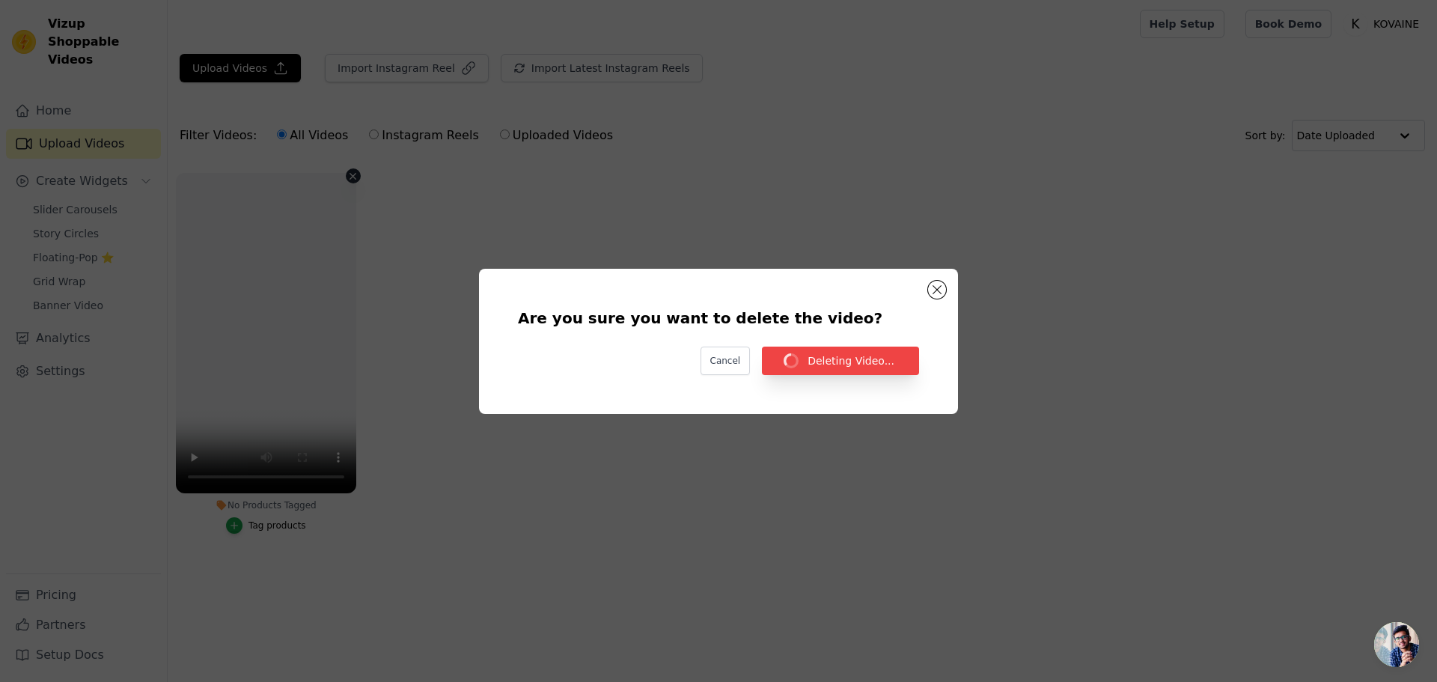
click at [714, 229] on div "Are you sure you want to delete the video? Cancel Deleting Video..." at bounding box center [718, 341] width 1437 height 682
